Goal: Information Seeking & Learning: Check status

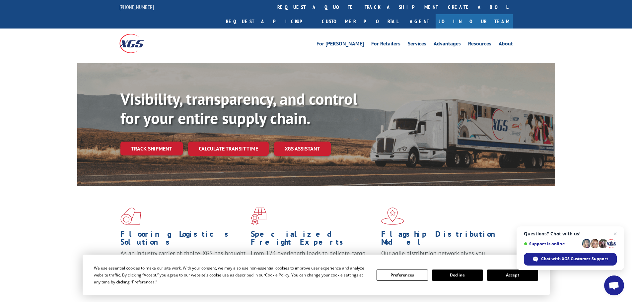
drag, startPoint x: 301, startPoint y: 9, endPoint x: 306, endPoint y: 10, distance: 5.3
click at [360, 9] on link "track a shipment" at bounding box center [401, 7] width 83 height 14
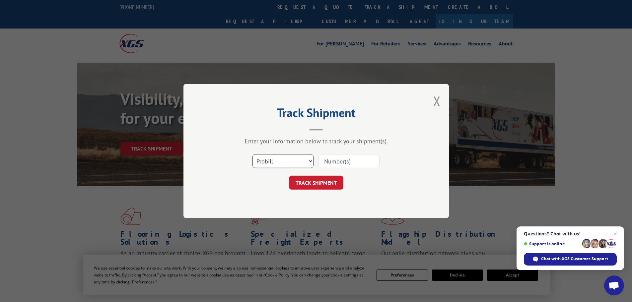
click at [313, 161] on select "Select category... Probill BOL PO" at bounding box center [282, 161] width 61 height 14
select select "bol"
click at [252, 154] on select "Select category... Probill BOL PO" at bounding box center [282, 161] width 61 height 14
drag, startPoint x: 344, startPoint y: 162, endPoint x: 339, endPoint y: 158, distance: 6.4
click at [344, 162] on input at bounding box center [348, 161] width 61 height 14
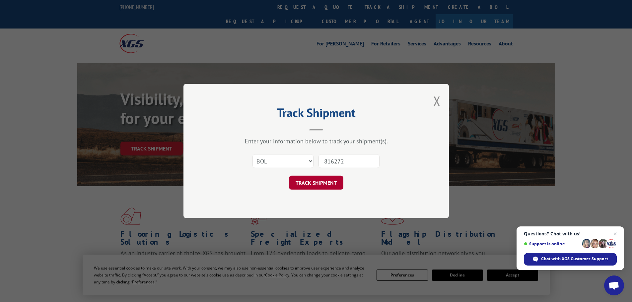
type input "816272"
click at [330, 184] on button "TRACK SHIPMENT" at bounding box center [316, 183] width 54 height 14
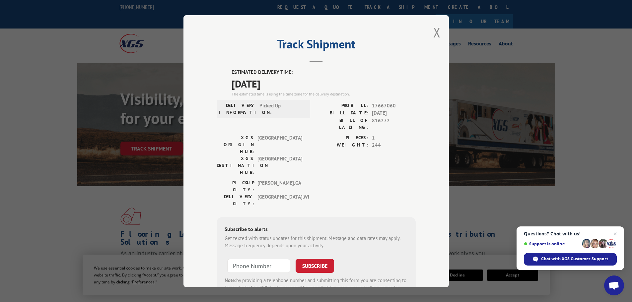
click at [393, 171] on div "ESTIMATED DELIVERY TIME: [DATE] The estimated time is using the time zone for t…" at bounding box center [316, 188] width 199 height 238
click at [433, 33] on button "Close modal" at bounding box center [436, 33] width 7 height 18
